Goal: Task Accomplishment & Management: Complete application form

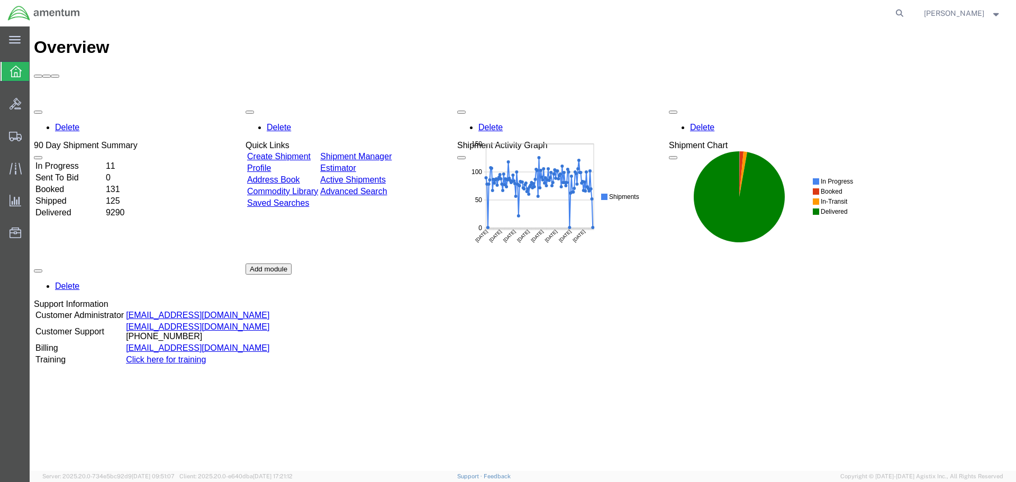
click at [521, 299] on div "Delete 90 Day Shipment Summary In Progress 11 Sent To Bid 0 Booked 131 Shipped …" at bounding box center [522, 263] width 977 height 317
click at [900, 11] on icon at bounding box center [899, 13] width 15 height 15
click at [829, 16] on input "search" at bounding box center [731, 13] width 322 height 25
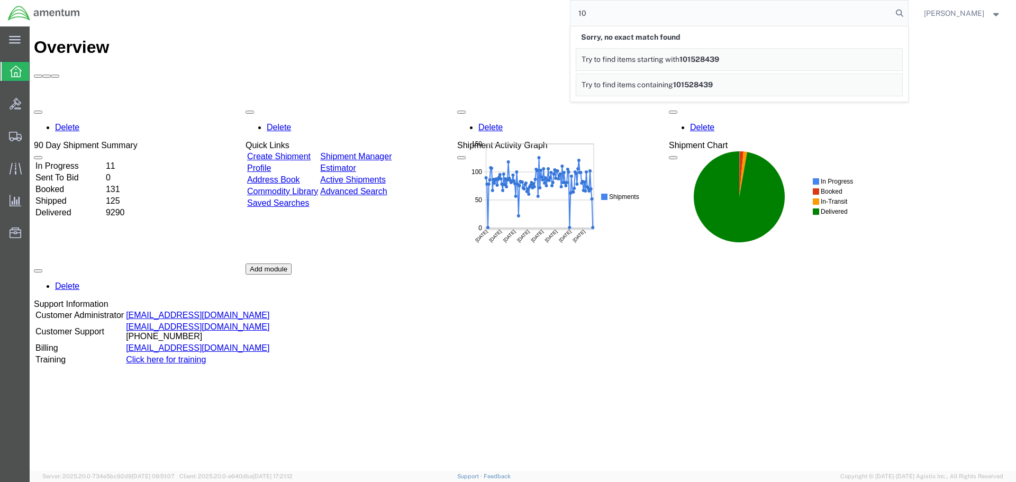
type input "1"
type input "c"
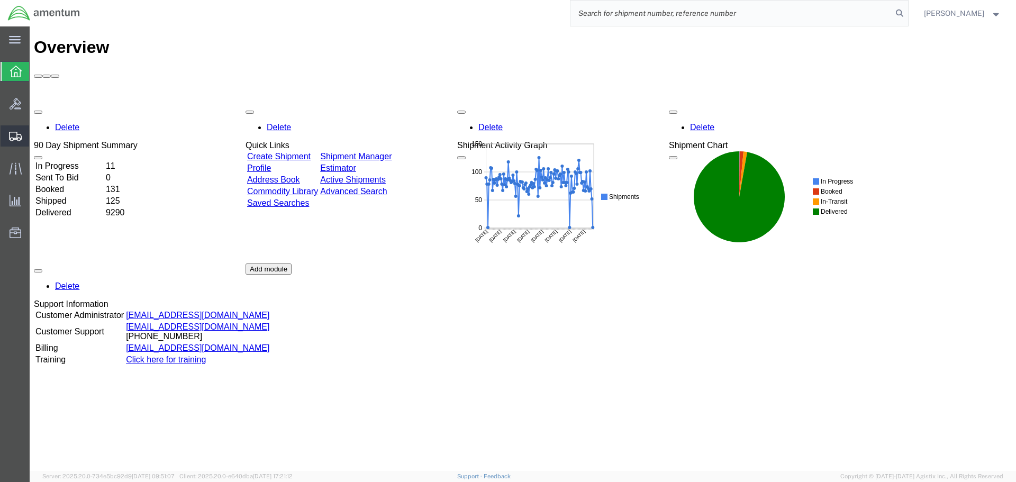
click at [0, 0] on span "Create Shipment" at bounding box center [0, 0] width 0 height 0
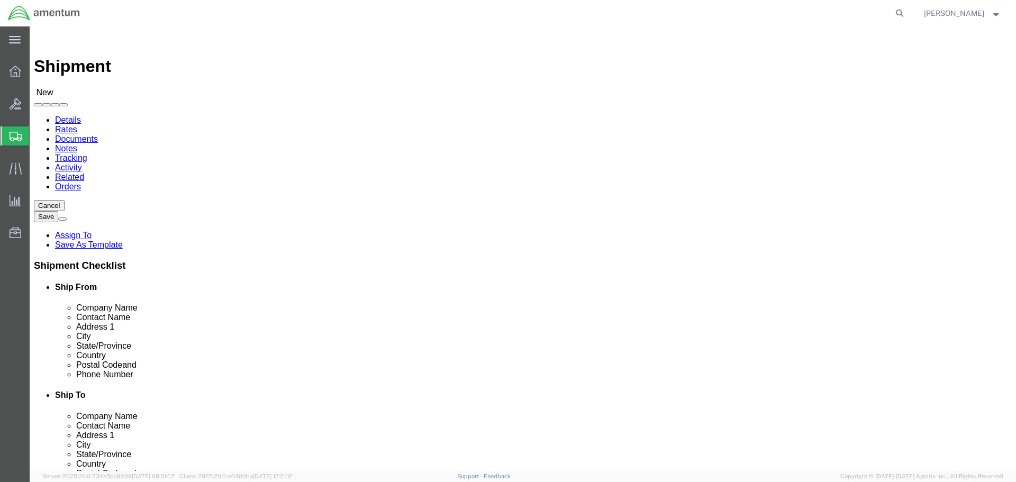
type input "EFO"
select select "49831"
select select "[GEOGRAPHIC_DATA]"
drag, startPoint x: 332, startPoint y: 380, endPoint x: 24, endPoint y: 381, distance: 308.4
click div "Email"
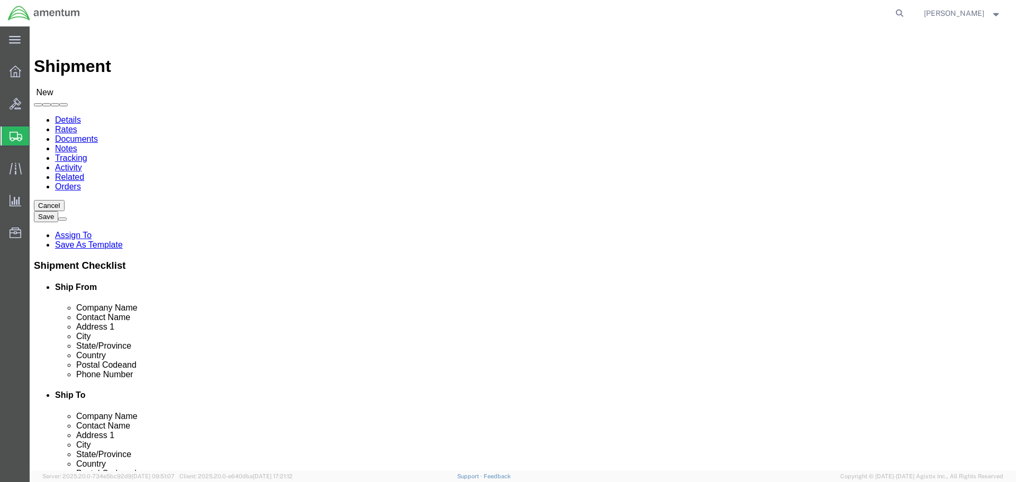
paste input "[PERSON_NAME].[PERSON_NAME]@associates."
type input "[PERSON_NAME][EMAIL_ADDRESS][PERSON_NAME][DOMAIN_NAME]"
click input "text"
type input "PRECISION"
click p "- Precision Accessories & Instruments - (CBP0022886) [STREET_ADDRESS]"
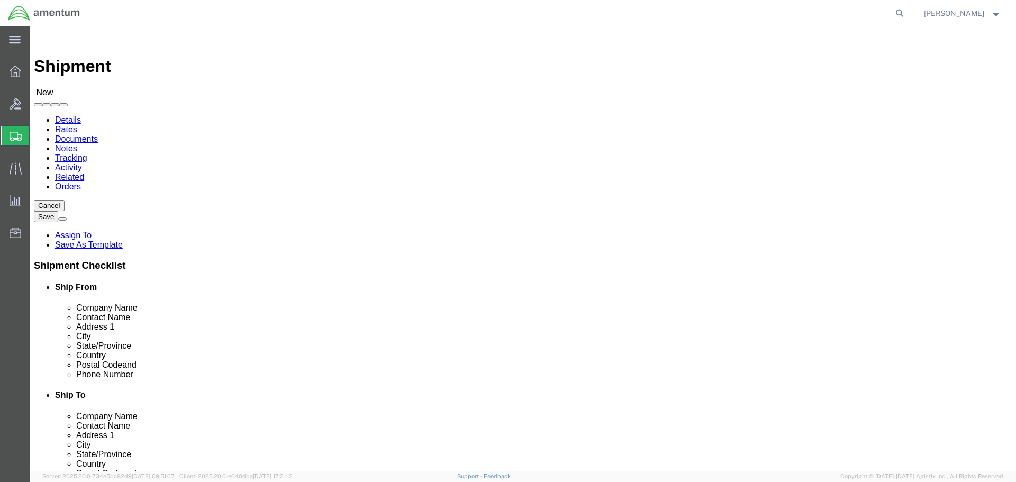
select select "GA"
type input "Precision Accessories & Instruments"
click input "text"
type input "C"
drag, startPoint x: 660, startPoint y: 219, endPoint x: 486, endPoint y: 235, distance: 174.7
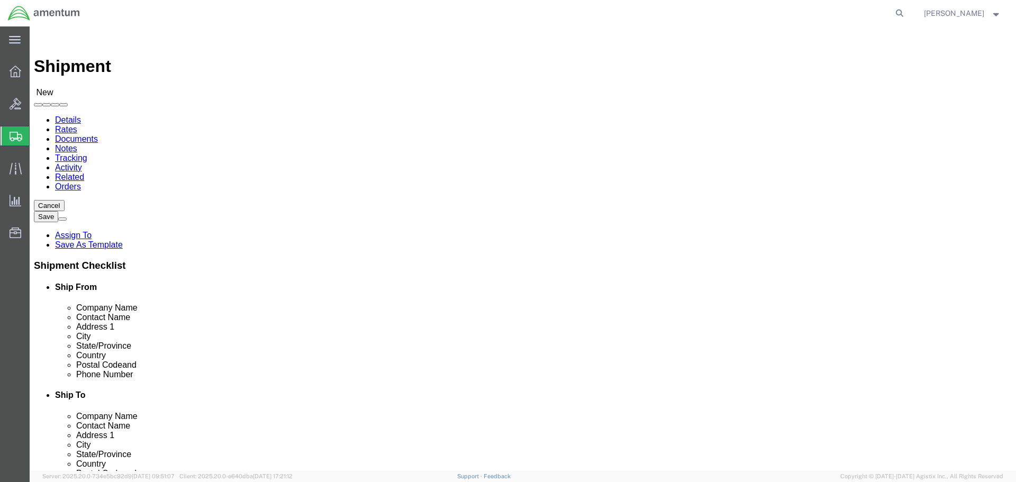
click div "Location Select Select My Profile Location [PHONE_NUMBER] [PHONE_NUMBER] [PHONE…"
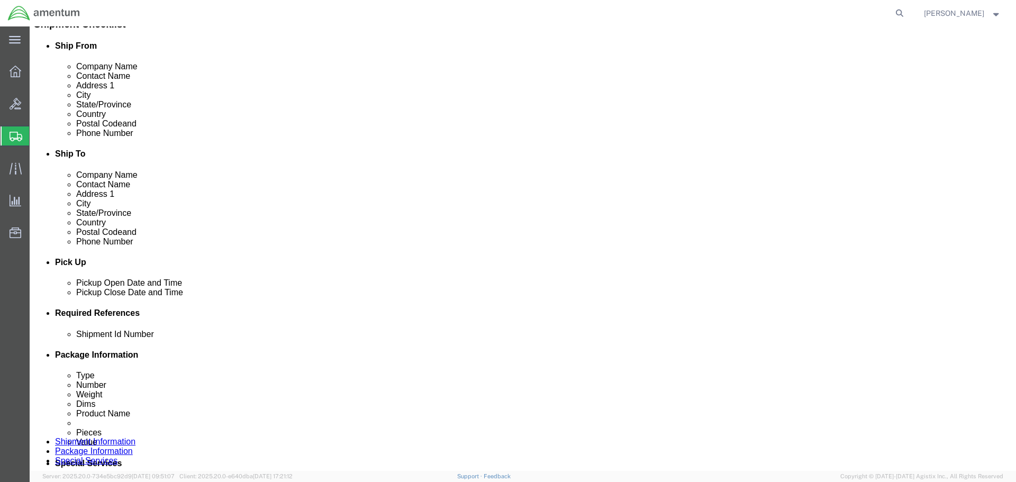
scroll to position [370, 0]
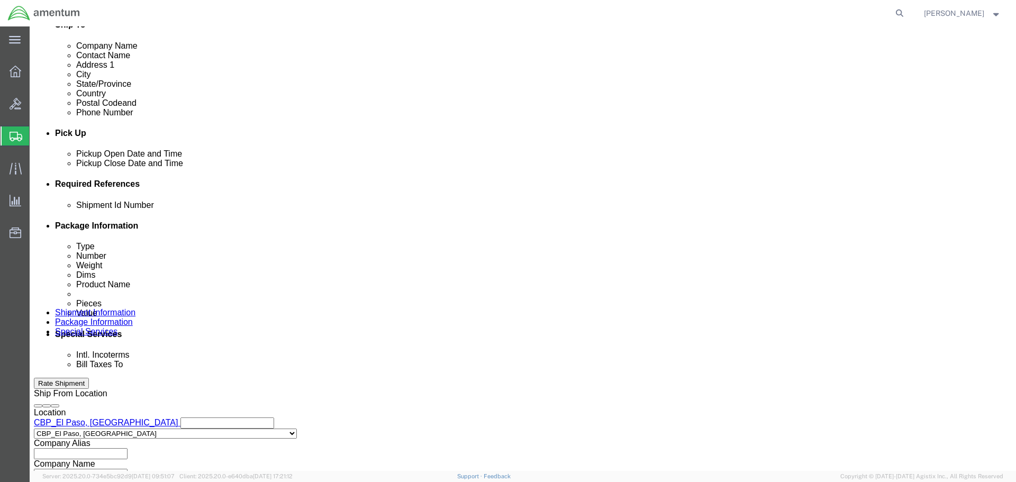
type input "CORE RETURN CBP0044306"
click button "Add reference"
click input "text"
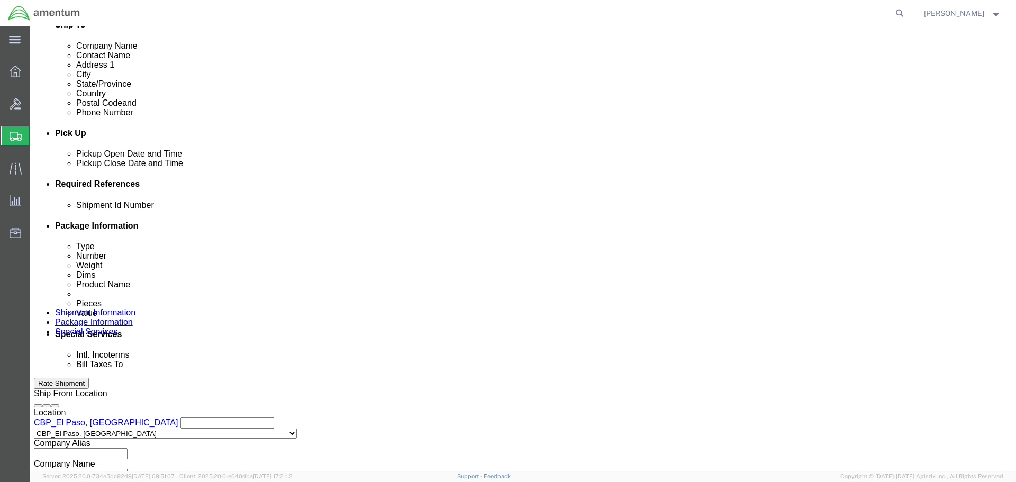
paste input "CORE RETURN CBP0044306"
type input "CORE RETURN CBP0044306"
click input "CORE RETURN CBP0044306"
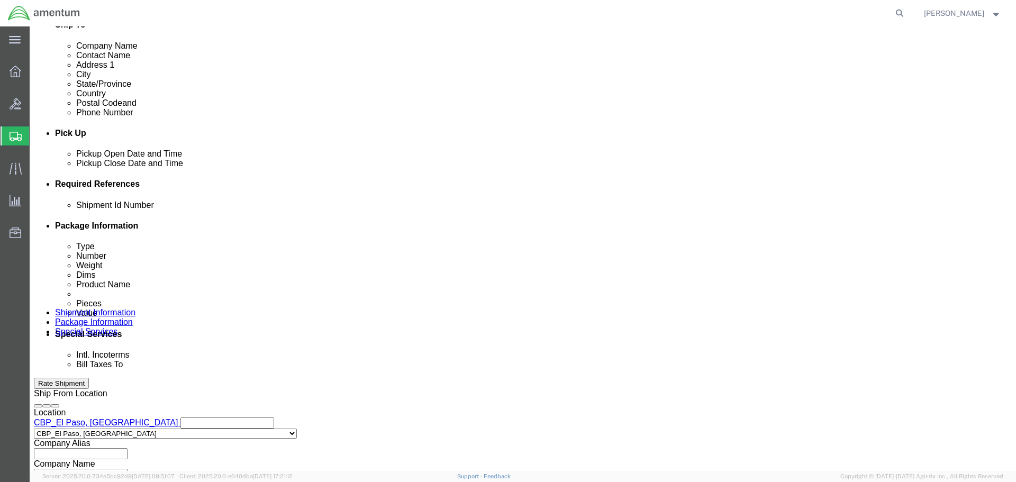
select select "CUSTREF"
paste input "CORE RETURN CBP0044306"
type input "CORE RETURN CBP0044306"
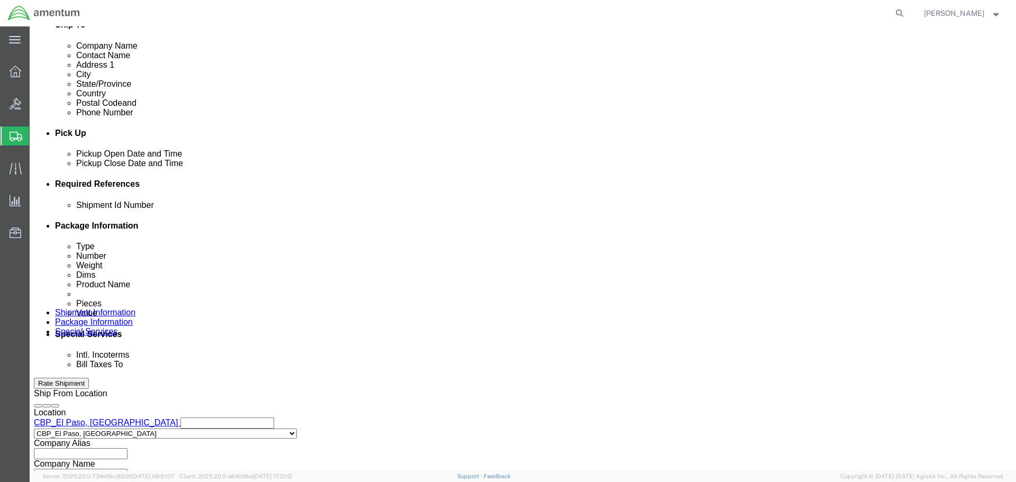
select select "DEPT"
type input "CBP"
select select "PROJNUM"
type input "6118.04.03.2219.000.NLS.0000"
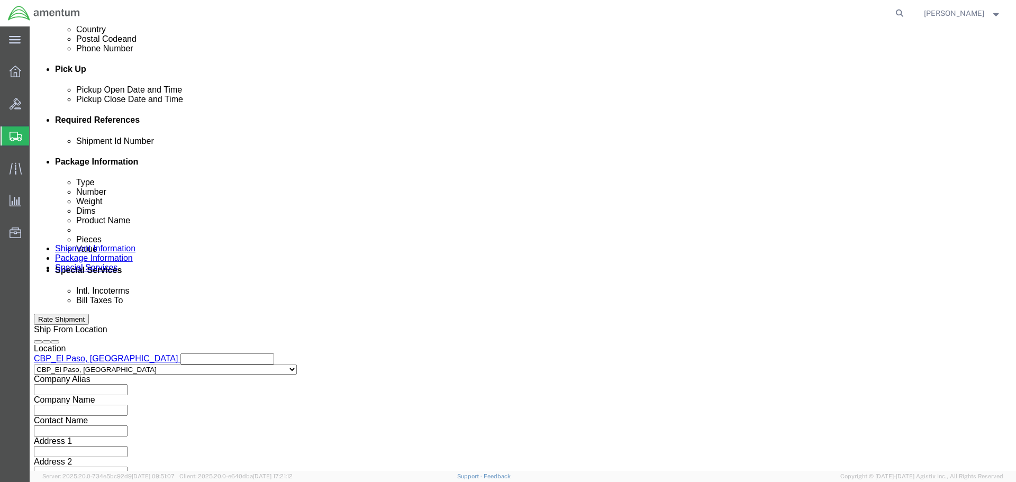
scroll to position [484, 0]
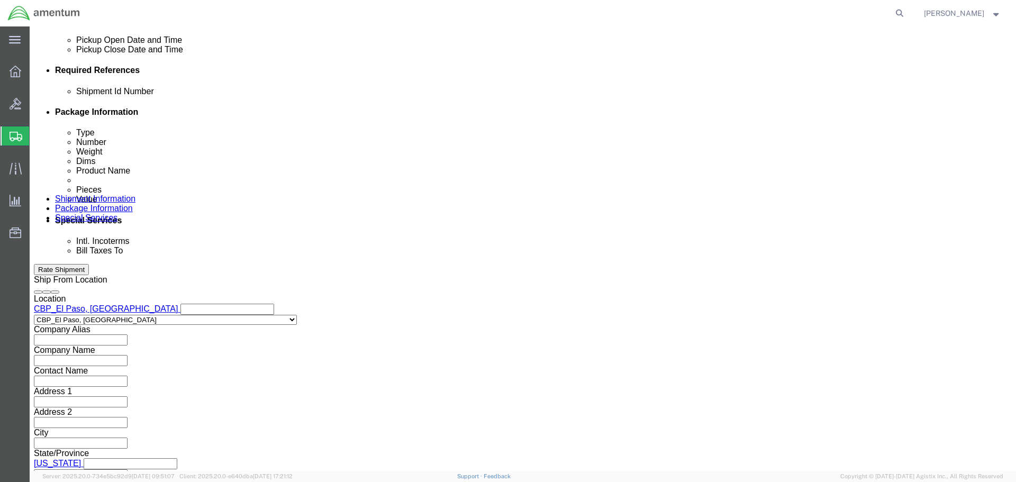
click button "Continue"
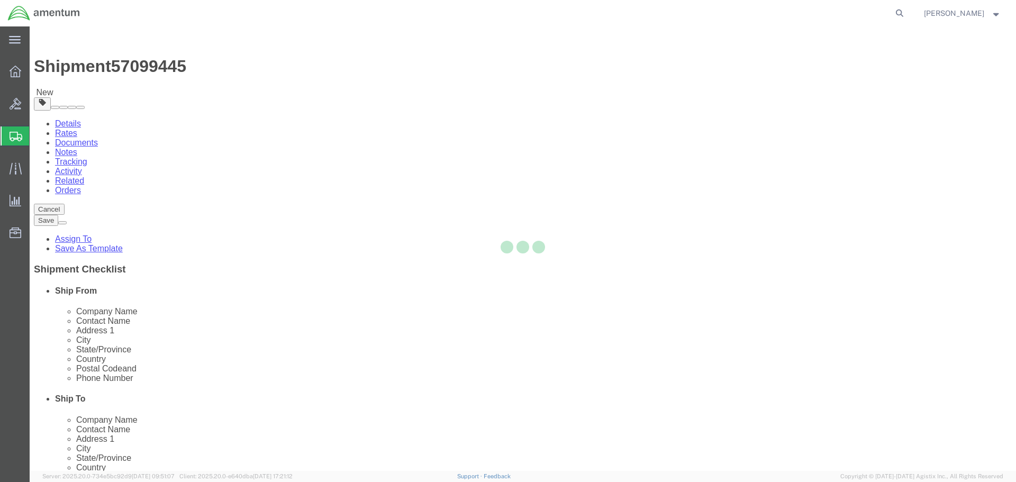
select select "CBOX"
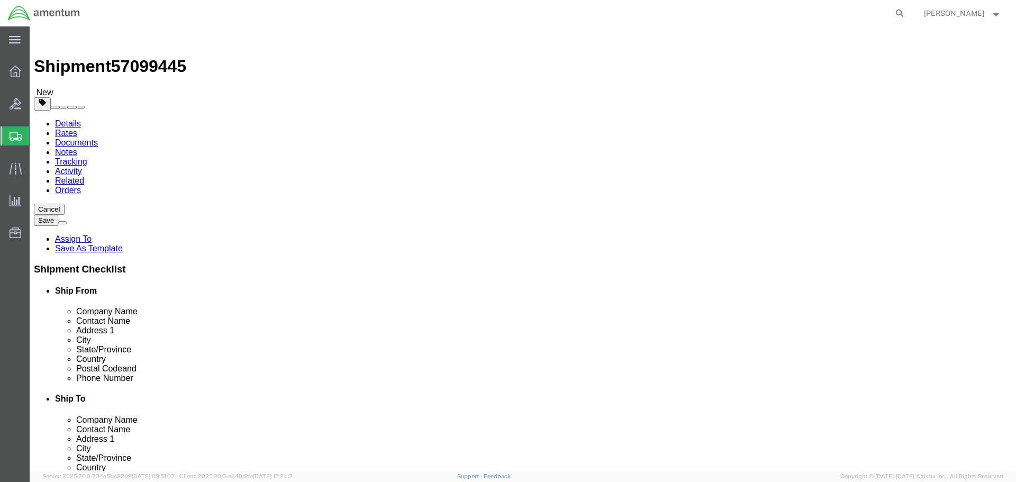
click input "1"
type input "18"
type input "14"
type input "12"
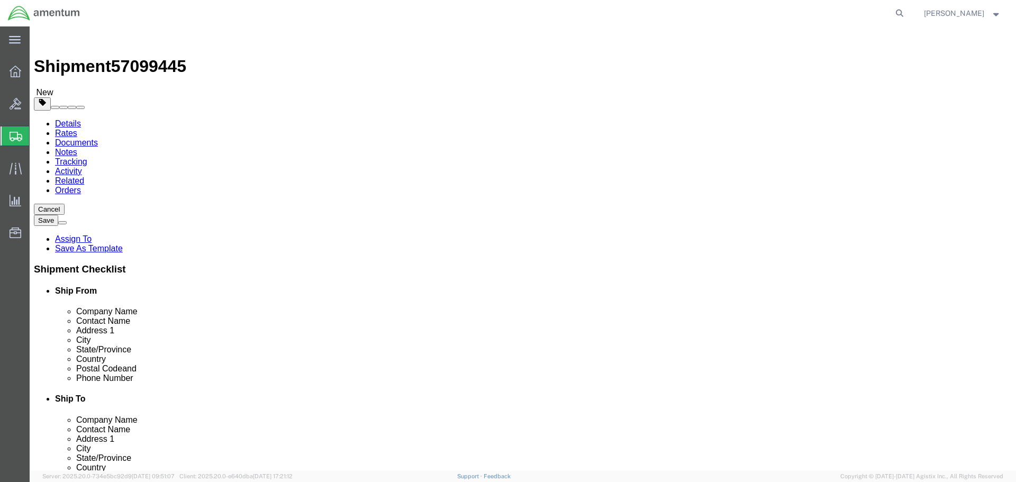
click link "Add Content"
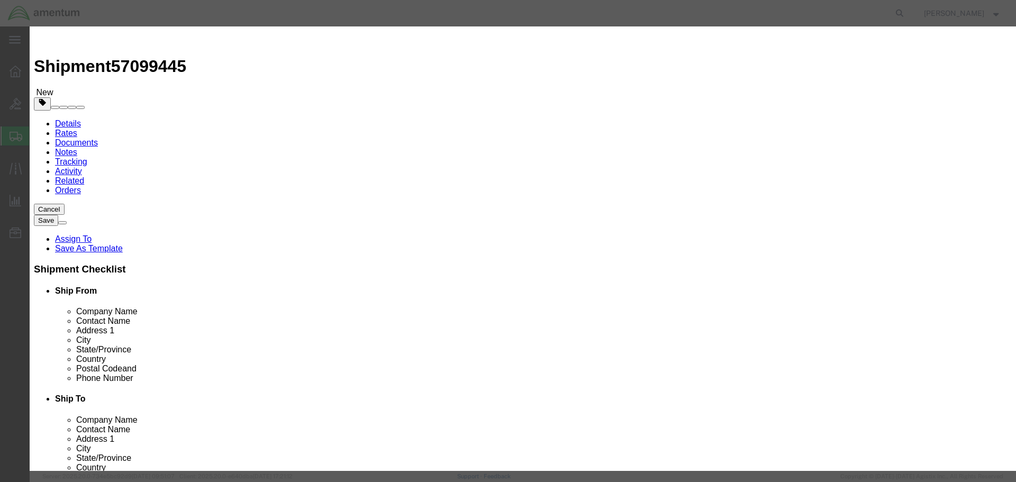
click input "text"
type input "B19030SB05"
click div "Name: VEHICLE/ENG MULTI DISP Sku: B19030SB05 Model: Description:"
select select "USD"
type input "VEHICLE/ENG MULTI DISP"
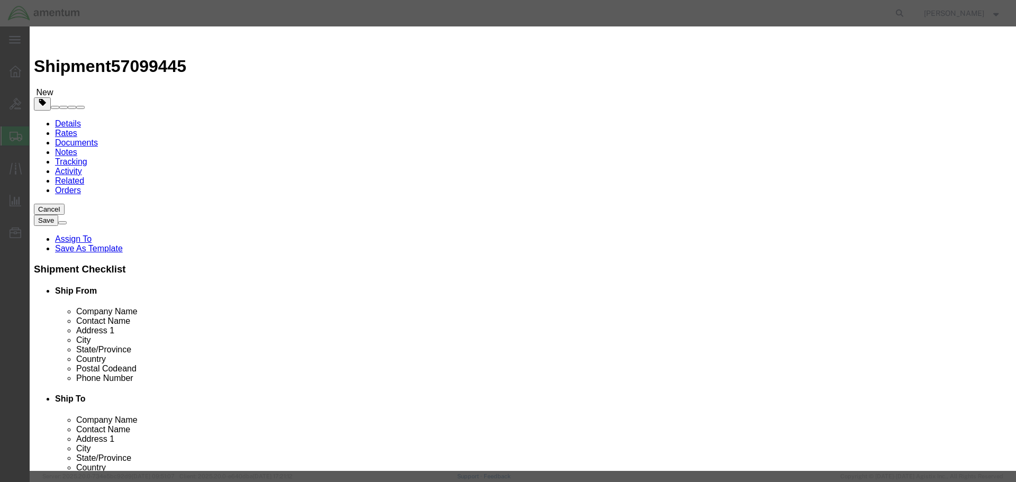
type input "B19030SB05"
click input "text"
type input "1"
type input "57442"
click button "Save & Close"
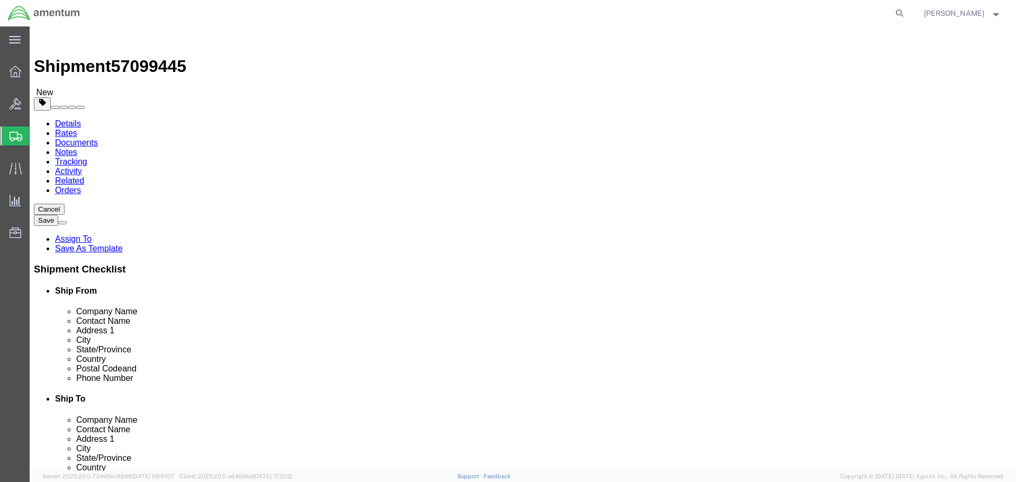
click button "Rate Shipment"
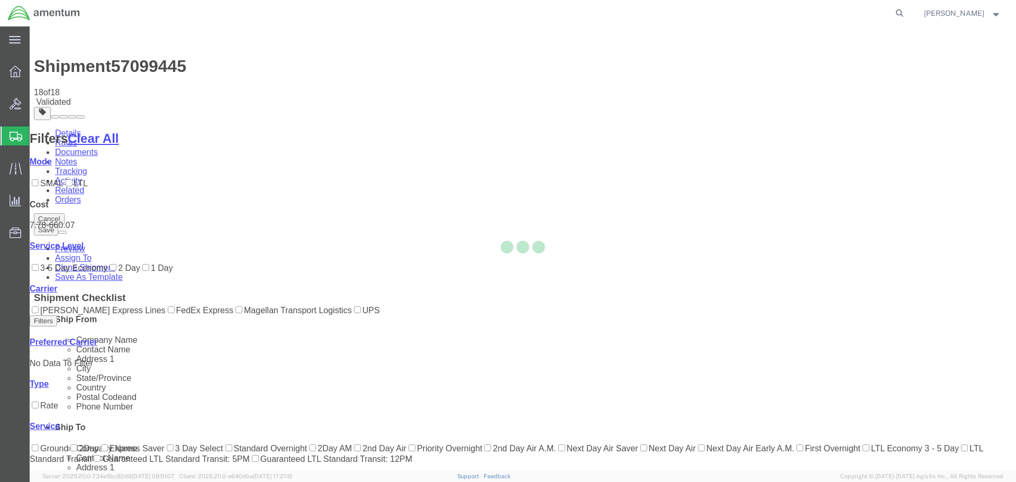
click at [529, 317] on div at bounding box center [523, 248] width 986 height 444
